Goal: Task Accomplishment & Management: Complete application form

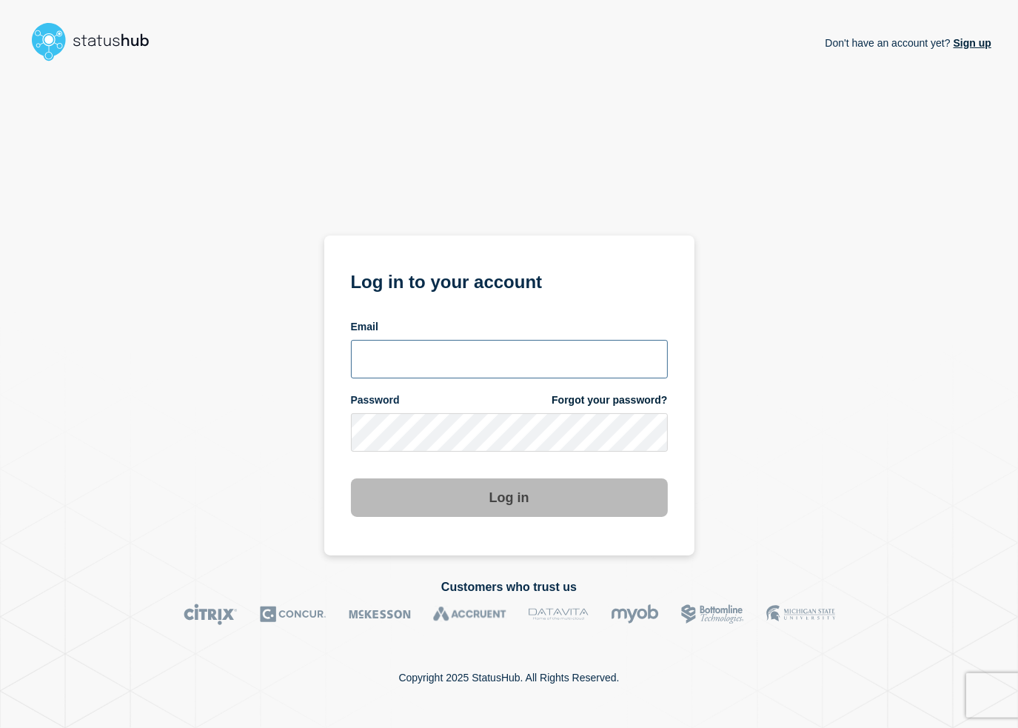
type input "[PERSON_NAME][EMAIL_ADDRESS][DOMAIN_NAME]"
click at [495, 491] on button "Log in" at bounding box center [509, 497] width 317 height 39
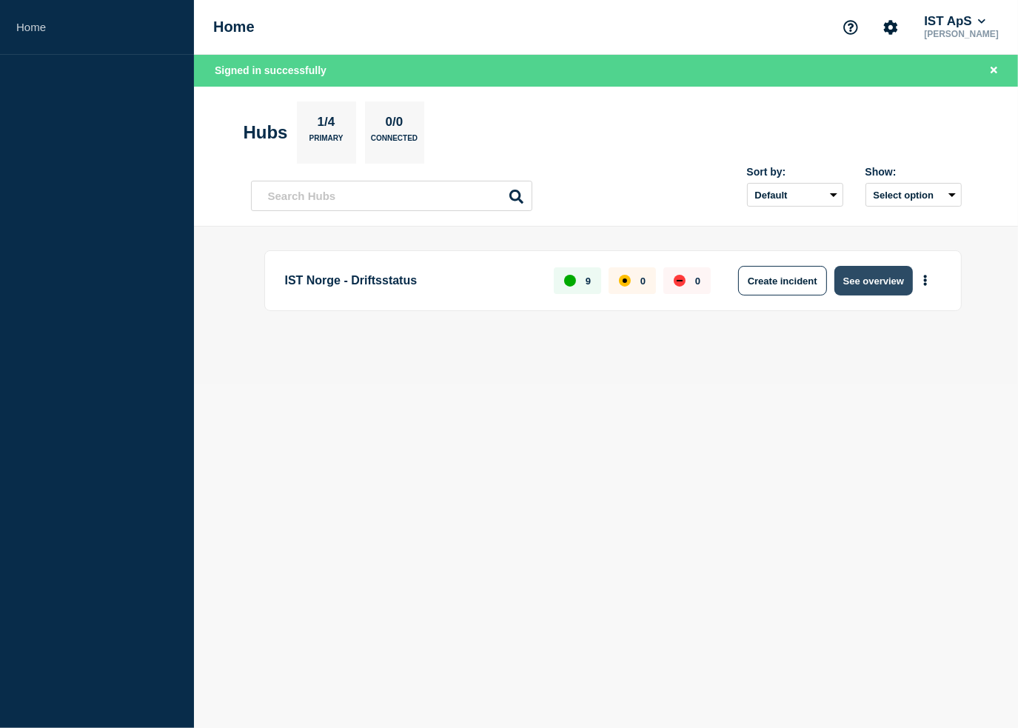
click at [858, 273] on button "See overview" at bounding box center [874, 281] width 79 height 30
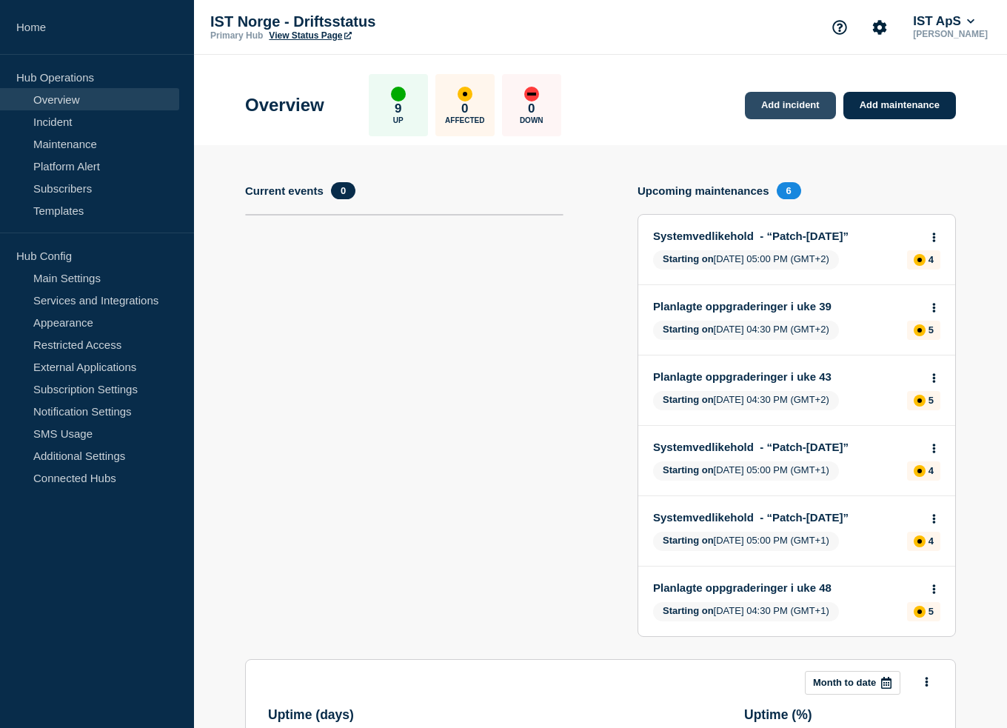
click at [809, 101] on link "Add incident" at bounding box center [790, 105] width 91 height 27
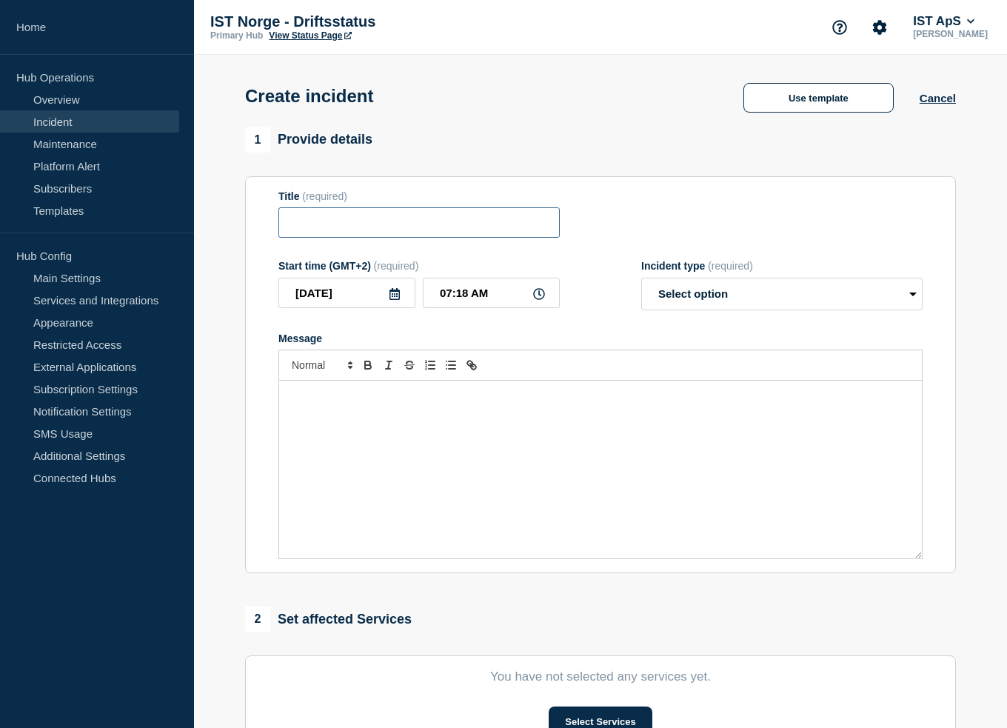
click at [299, 232] on input "Title" at bounding box center [418, 222] width 281 height 30
type input "HR-import"
click at [424, 437] on div "Message" at bounding box center [600, 470] width 643 height 178
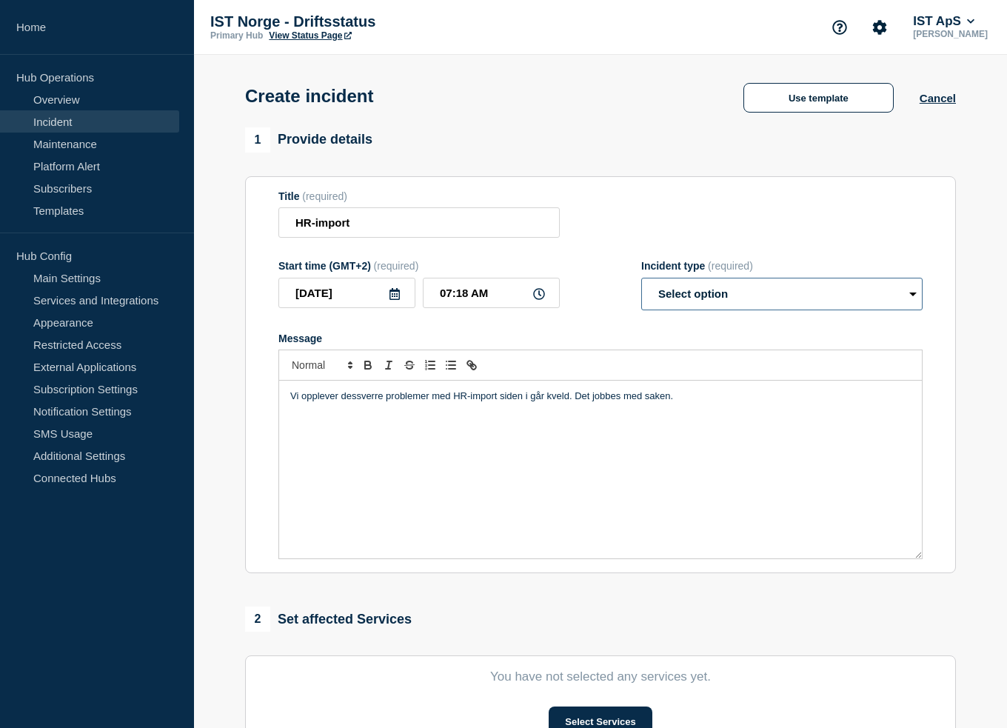
click at [750, 304] on select "Select option Investigating Identified Monitoring" at bounding box center [781, 294] width 281 height 33
select select "investigating"
click at [641, 282] on select "Select option Investigating Identified Monitoring" at bounding box center [781, 294] width 281 height 33
click at [358, 403] on p "Vi opplever dessverre problemer med HR-import siden i går kveld. Det jobbes med…" at bounding box center [600, 396] width 621 height 13
click at [388, 223] on input "HR-import" at bounding box center [418, 222] width 281 height 30
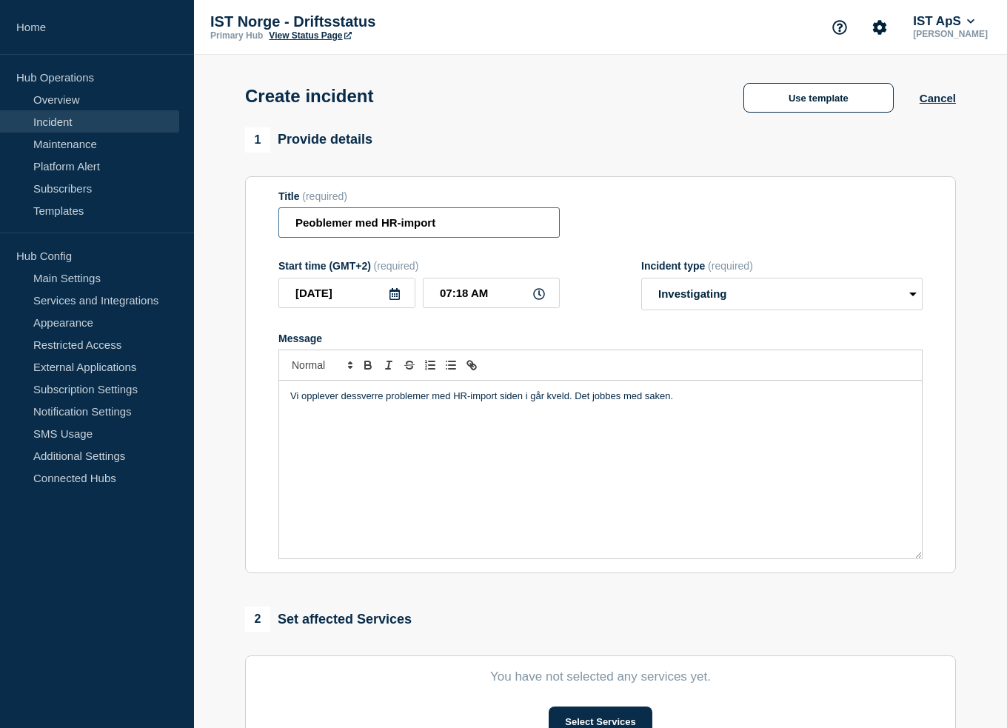
click at [313, 224] on input "Peoblemer med HR-import" at bounding box center [418, 222] width 281 height 30
type input "Problemer med HR-import"
click at [353, 403] on p "Vi opplever dessverre problemer med HR-import siden i går kveld. Det jobbes med…" at bounding box center [600, 396] width 621 height 13
copy p "Vi opplever dessverre problemer med HR-import siden i går kveld. Det jobbes med…"
click at [641, 402] on p "Vi opplever dessverre problemer med HR-import siden i går kveld. Det jobbes med…" at bounding box center [600, 396] width 621 height 13
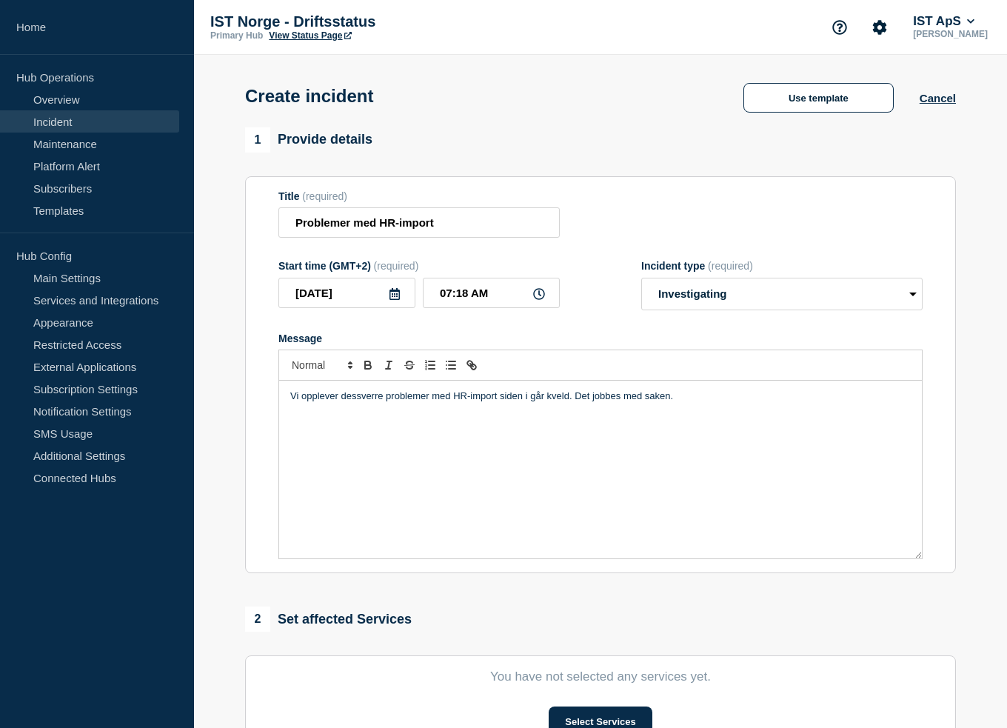
click at [674, 403] on p "Vi opplever dessverre problemer med HR-import siden i går kveld. Det jobbes med…" at bounding box center [600, 396] width 621 height 13
click at [490, 399] on p "Vi opplever dessverre problemer med HR-import siden i går kveld. Vi jobber med …" at bounding box center [600, 396] width 621 height 13
click at [632, 398] on span "Vi jobber med å løse saken så raskt som mulig." at bounding box center [673, 395] width 202 height 11
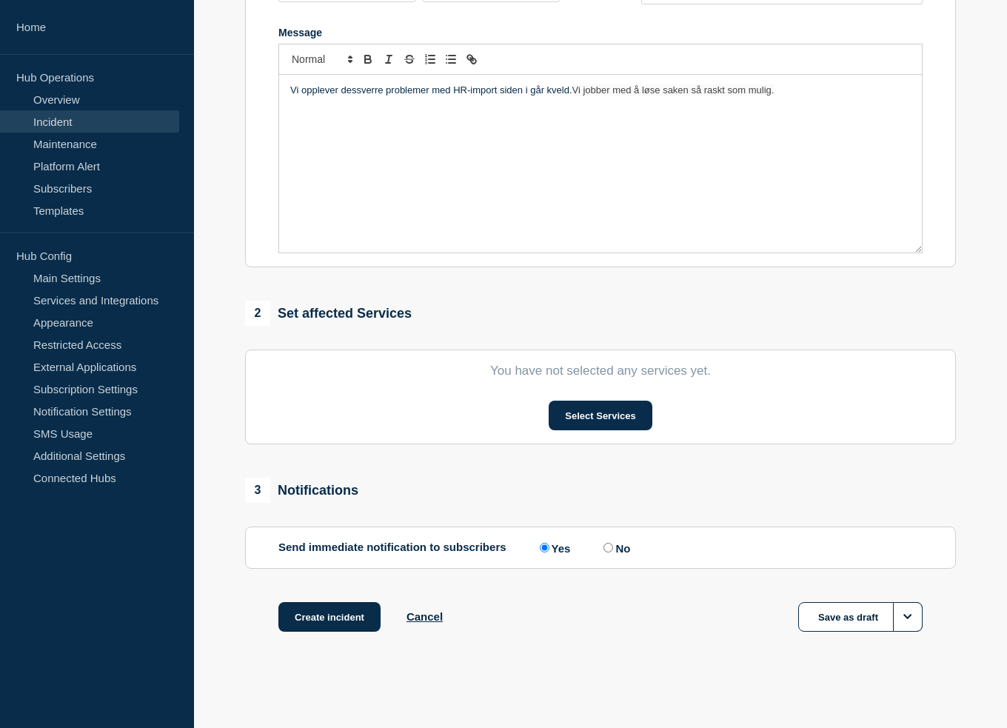
scroll to position [311, 0]
click at [597, 413] on button "Select Services" at bounding box center [600, 416] width 103 height 30
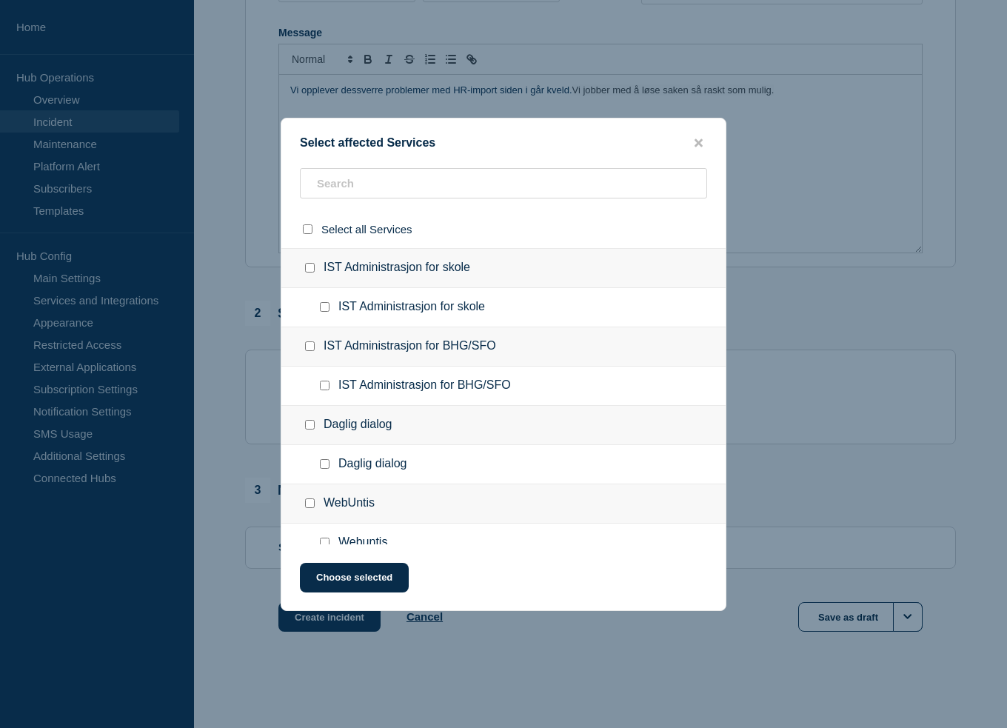
click at [325, 309] on input "IST Administrasjon for skole checkbox" at bounding box center [325, 307] width 10 height 10
checkbox input "true"
click at [326, 387] on input "IST Administrasjon for BHG/SFO checkbox" at bounding box center [325, 386] width 10 height 10
checkbox input "true"
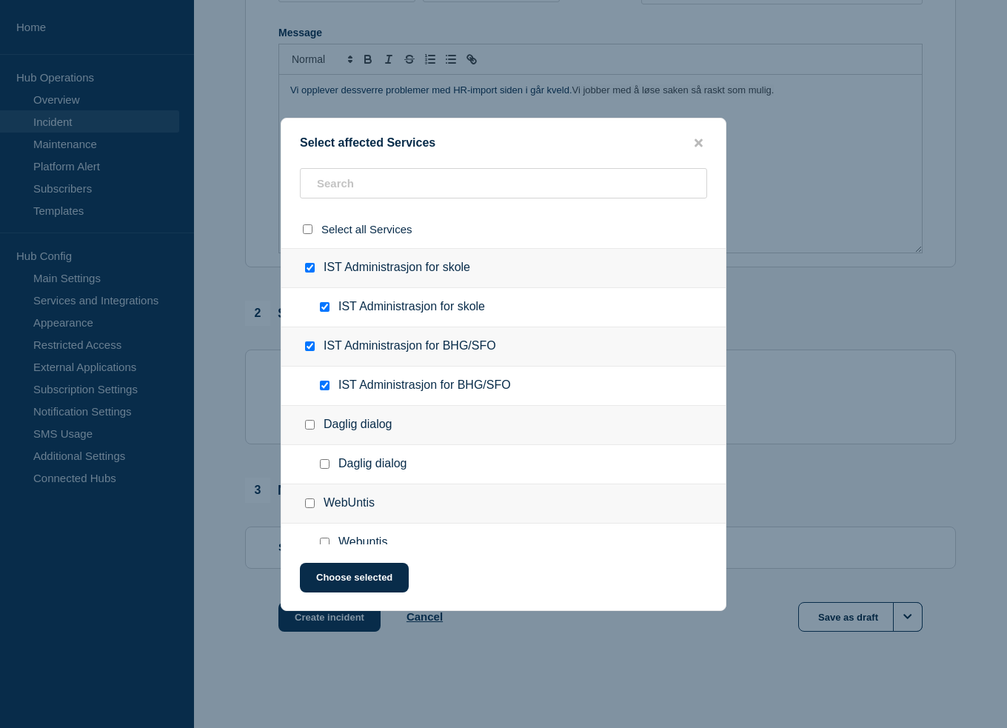
checkbox input "true"
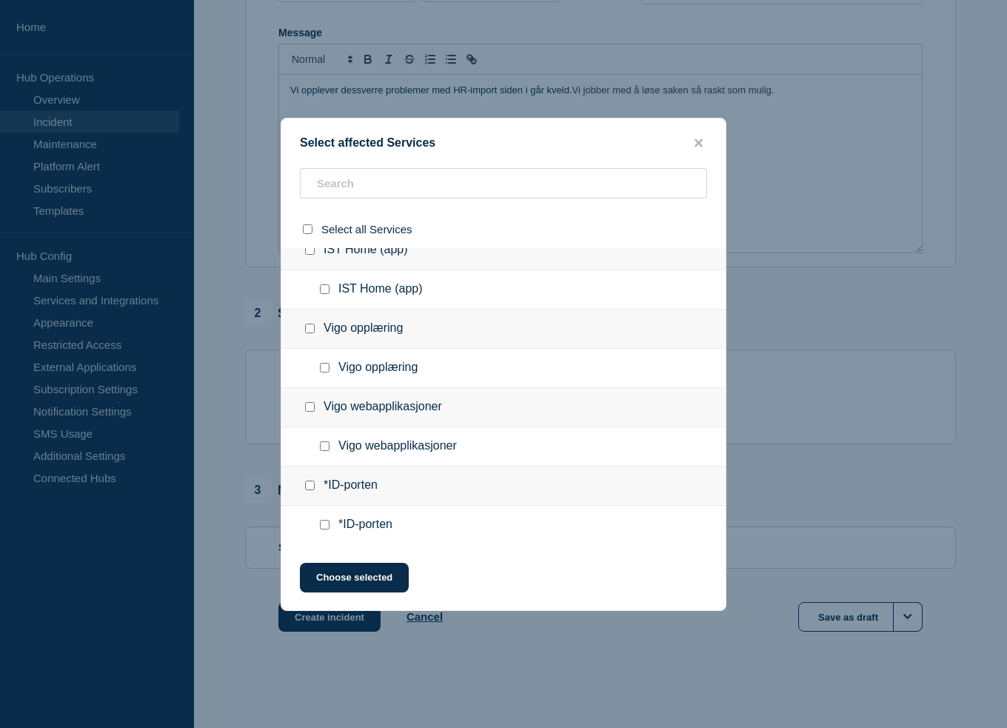
scroll to position [408, 0]
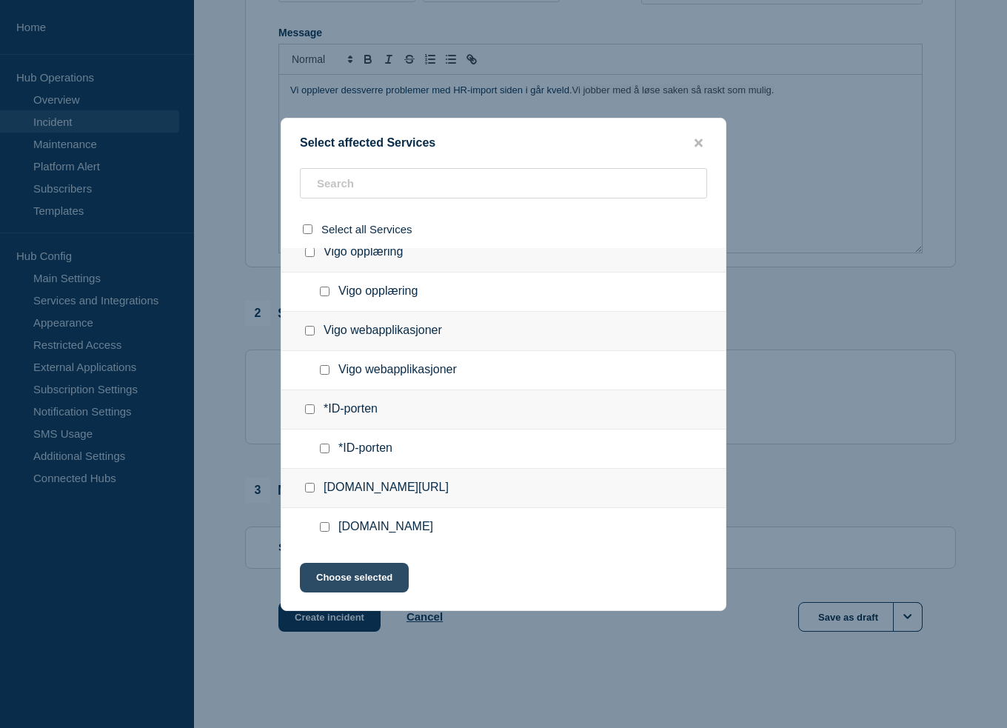
click at [364, 576] on button "Choose selected" at bounding box center [354, 578] width 109 height 30
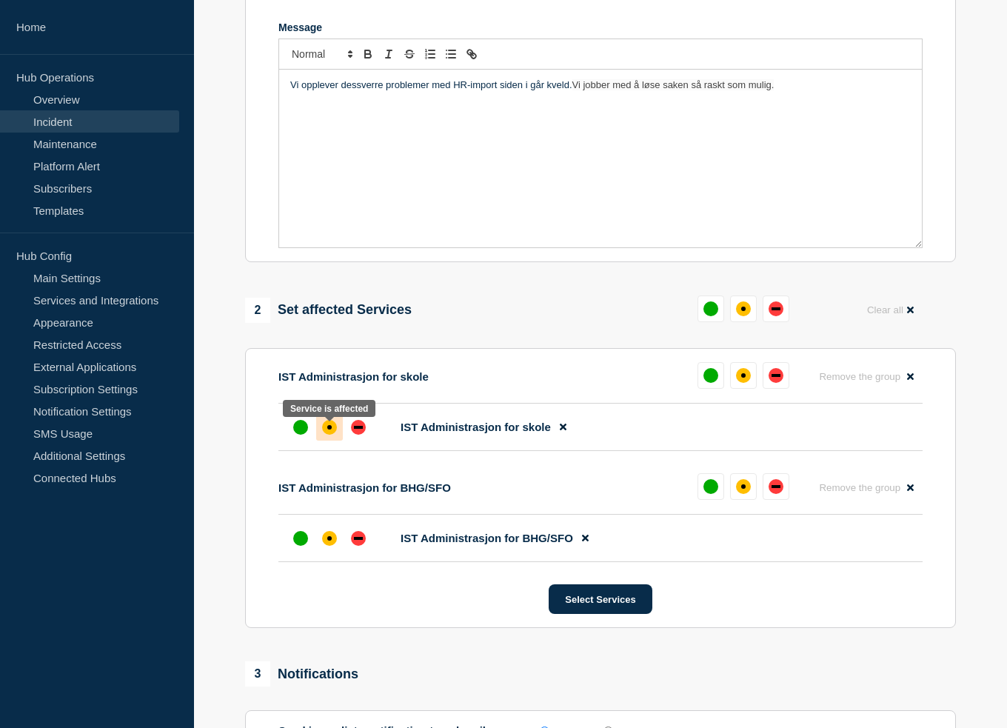
click at [333, 432] on div "affected" at bounding box center [329, 427] width 15 height 15
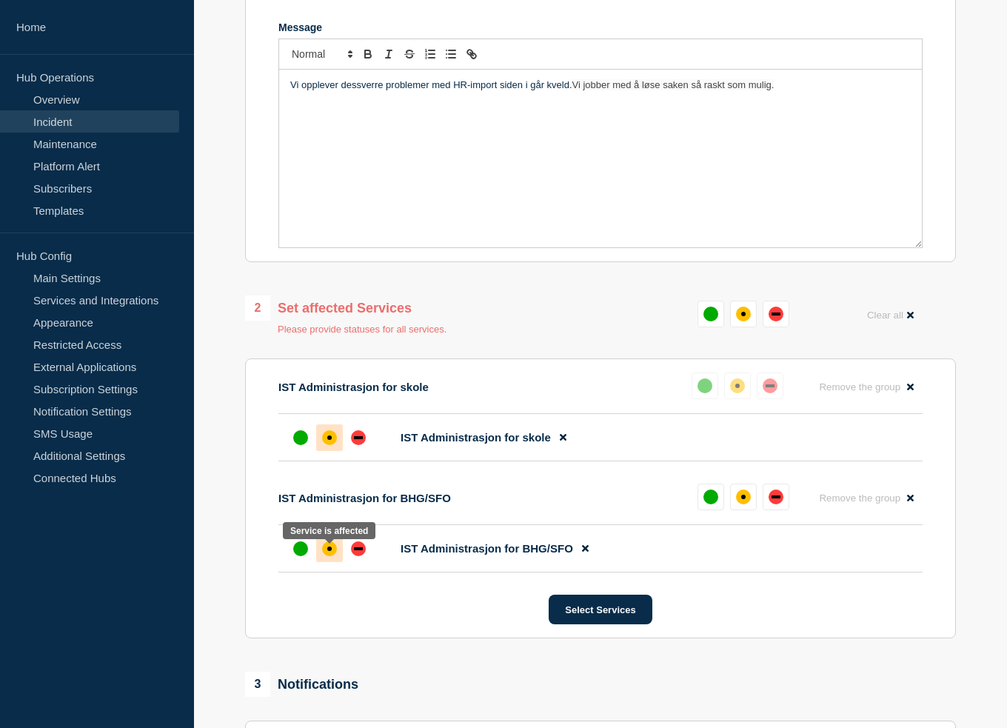
click at [329, 551] on div "affected" at bounding box center [329, 549] width 4 height 4
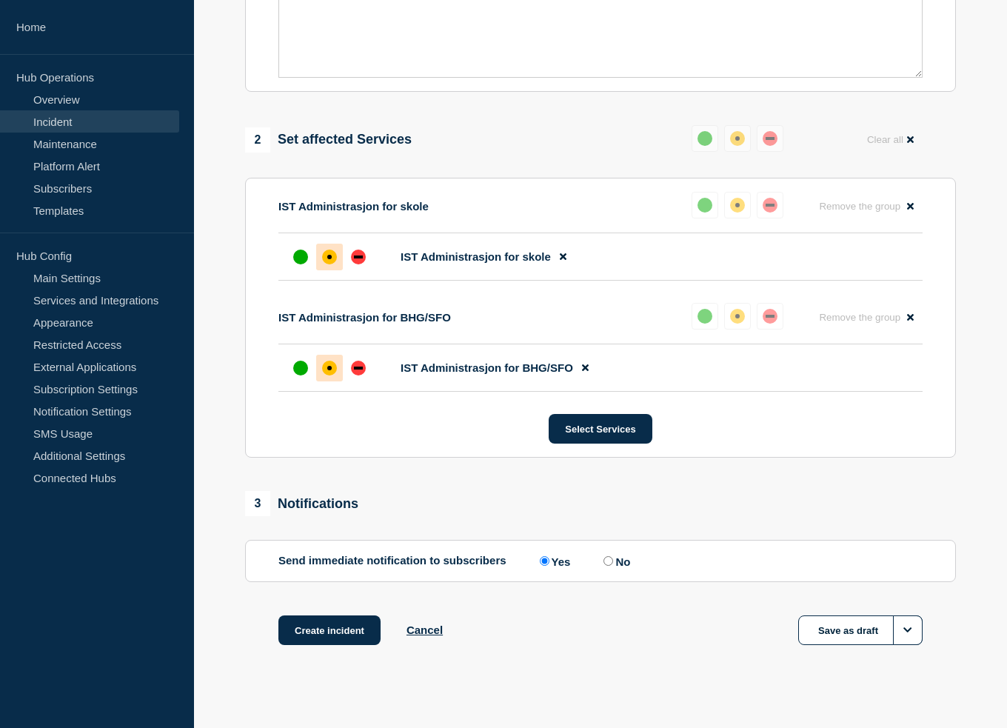
scroll to position [503, 0]
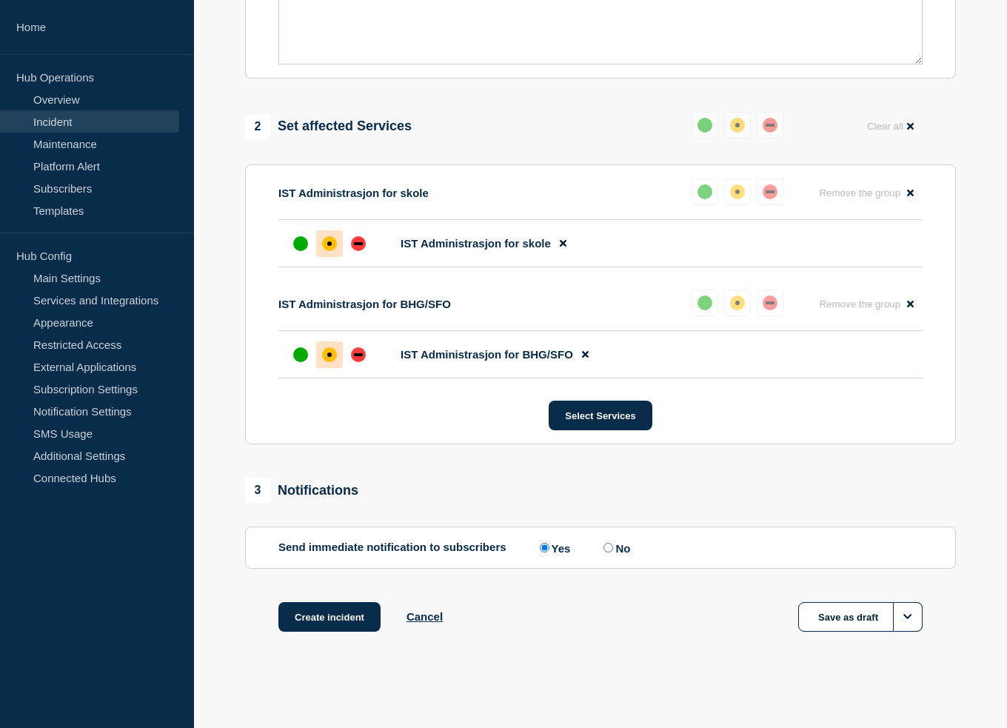
click at [601, 546] on div "Send immediate notification to subscribers Yes No" at bounding box center [600, 548] width 644 height 14
click at [607, 546] on input "No" at bounding box center [609, 548] width 10 height 10
radio input "true"
radio input "false"
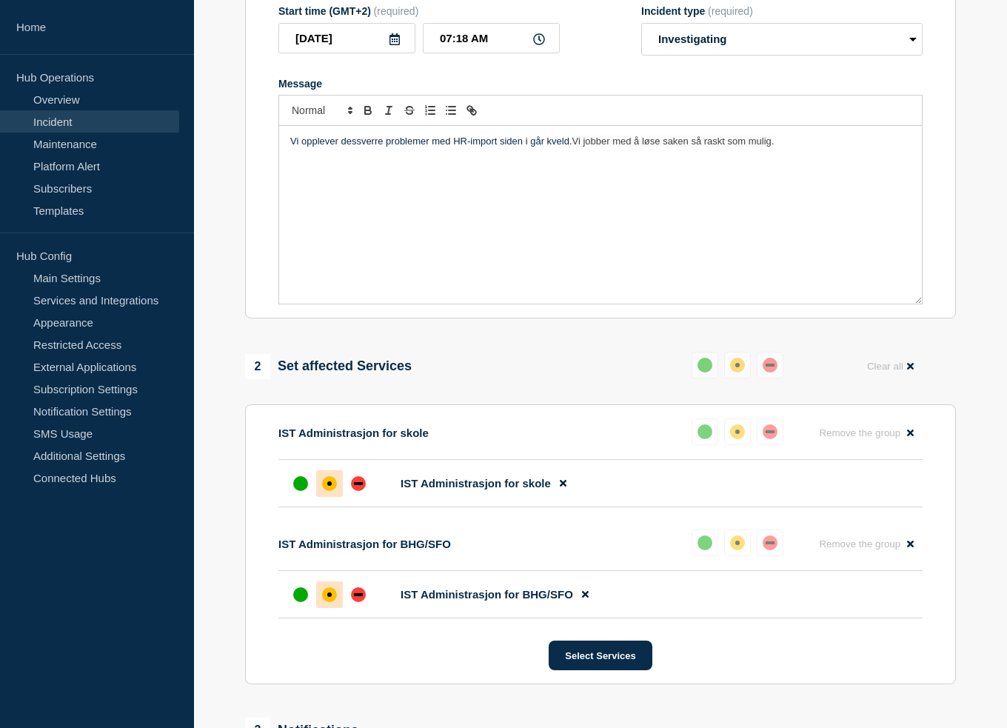
scroll to position [83, 0]
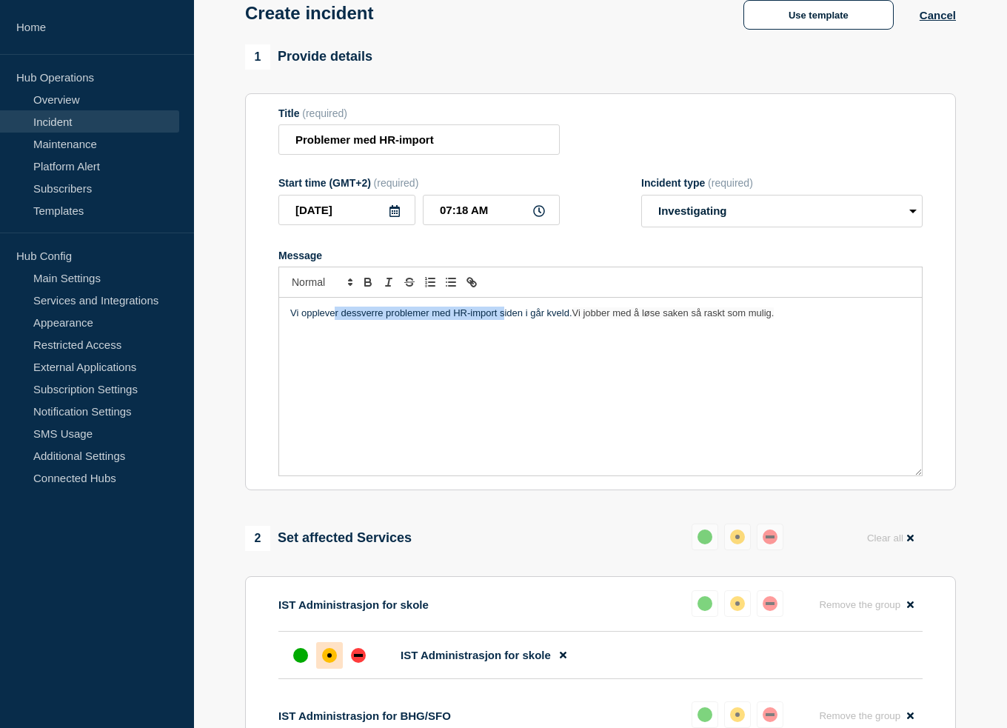
drag, startPoint x: 335, startPoint y: 315, endPoint x: 504, endPoint y: 318, distance: 168.1
click at [504, 318] on p "Vi opplever dessverre problemer med HR-import siden i går kveld. Vi jobber med …" at bounding box center [600, 313] width 621 height 13
click at [525, 316] on p "Vi opplever dessverre problemer med HR-import siden i går kveld. Vi jobber med …" at bounding box center [600, 313] width 621 height 13
click at [602, 314] on span "Vi jobber med å løse saken så raskt som mulig." at bounding box center [673, 312] width 202 height 11
click at [701, 316] on span "Vi jobber med å løse saken så raskt som mulig." at bounding box center [673, 312] width 202 height 11
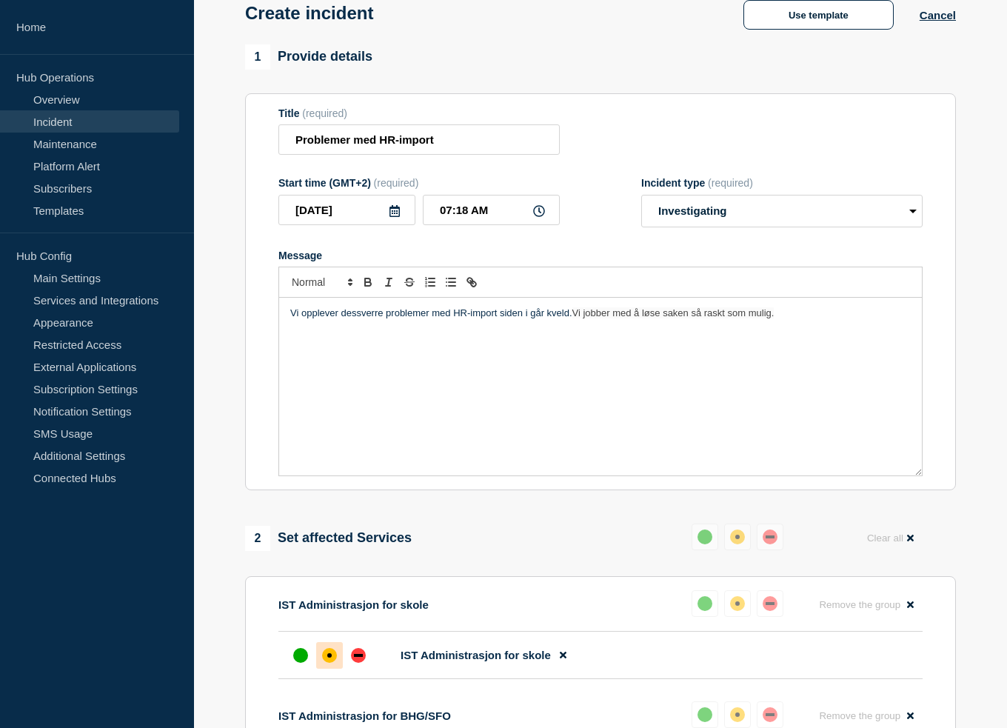
click at [839, 315] on p "Vi opplever dessverre problemer med HR-import siden i går kveld. Vi jobber med …" at bounding box center [600, 313] width 621 height 13
click at [641, 316] on span "Vi jobber med å løse saken så raskt som mulig." at bounding box center [673, 312] width 202 height 11
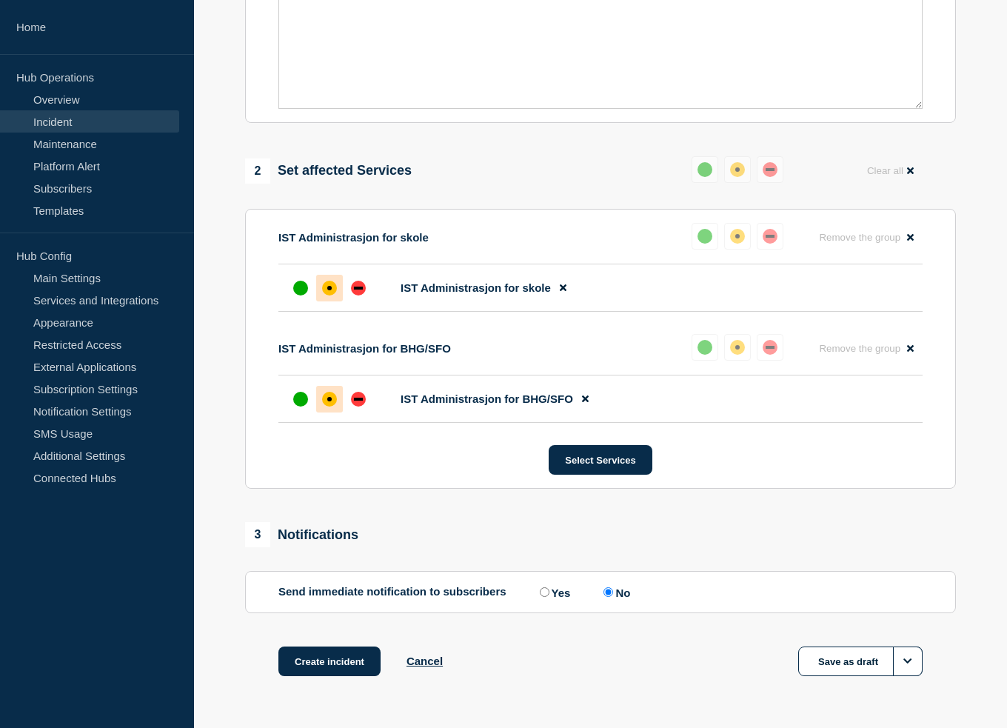
scroll to position [503, 0]
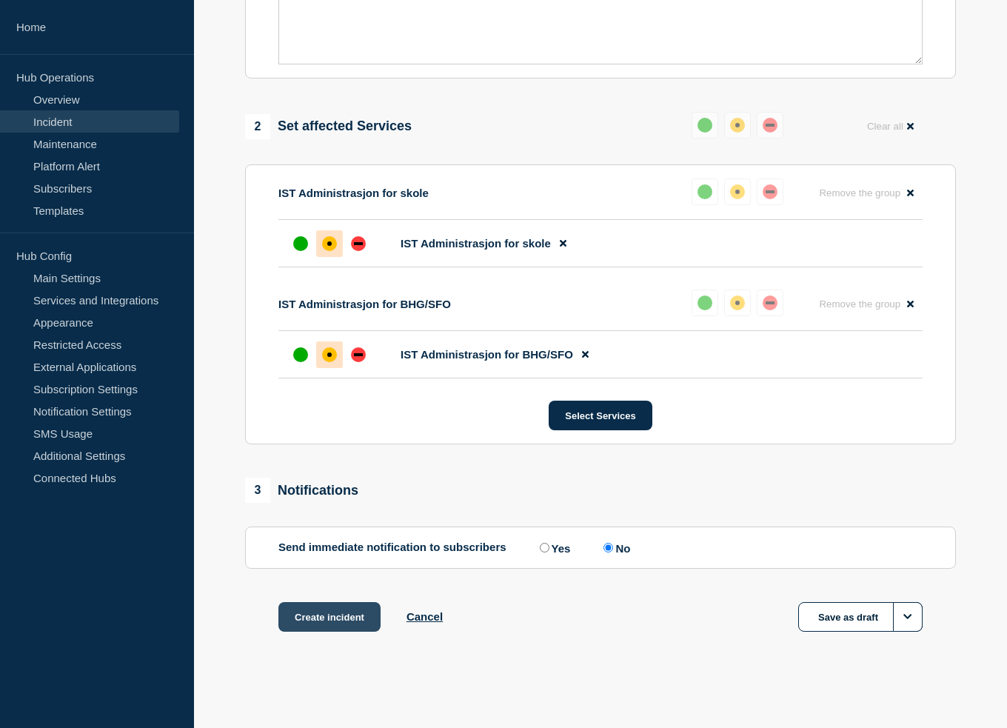
click at [317, 619] on button "Create incident" at bounding box center [329, 617] width 102 height 30
